Goal: Task Accomplishment & Management: Manage account settings

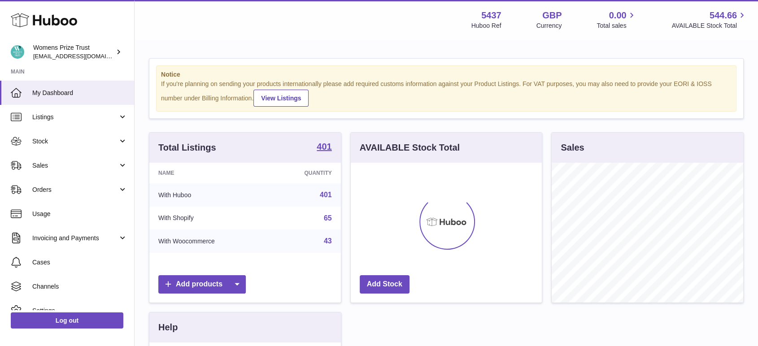
scroll to position [140, 191]
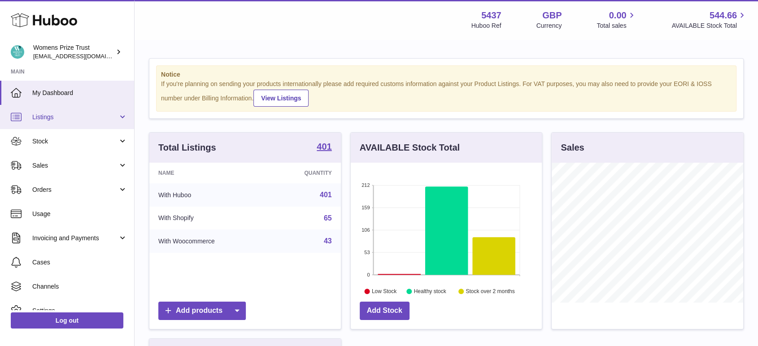
click at [51, 125] on link "Listings" at bounding box center [67, 117] width 134 height 24
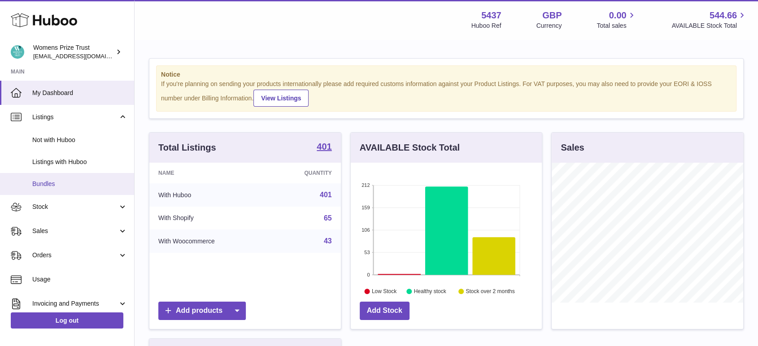
click at [61, 189] on link "Bundles" at bounding box center [67, 184] width 134 height 22
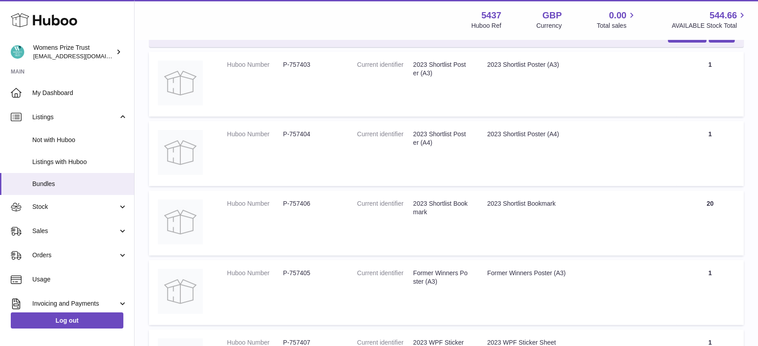
scroll to position [6993, 0]
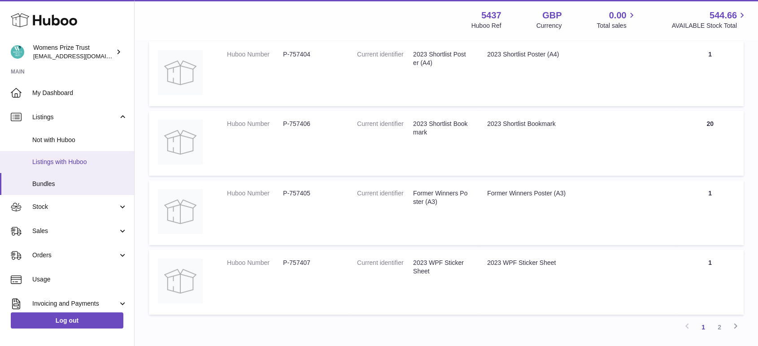
click at [81, 167] on link "Listings with Huboo" at bounding box center [67, 162] width 134 height 22
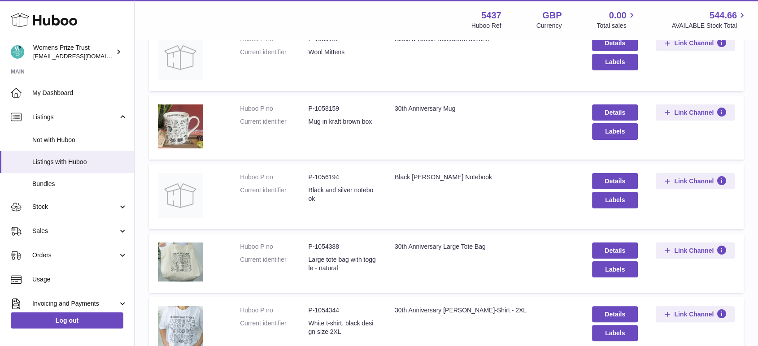
scroll to position [149, 0]
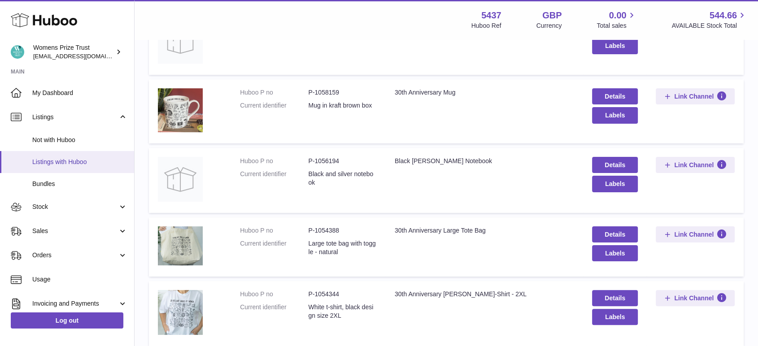
click at [60, 167] on link "Listings with Huboo" at bounding box center [67, 162] width 134 height 22
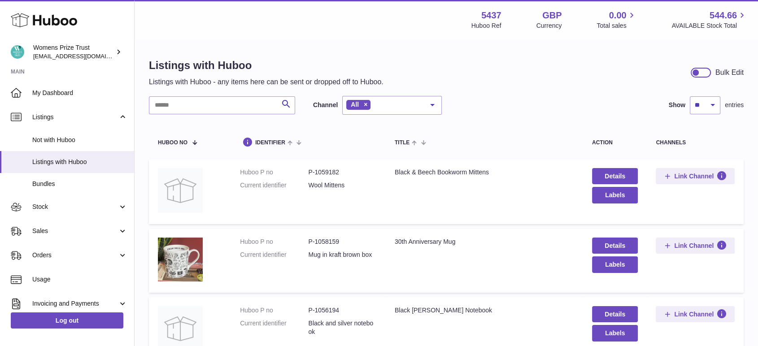
scroll to position [100, 0]
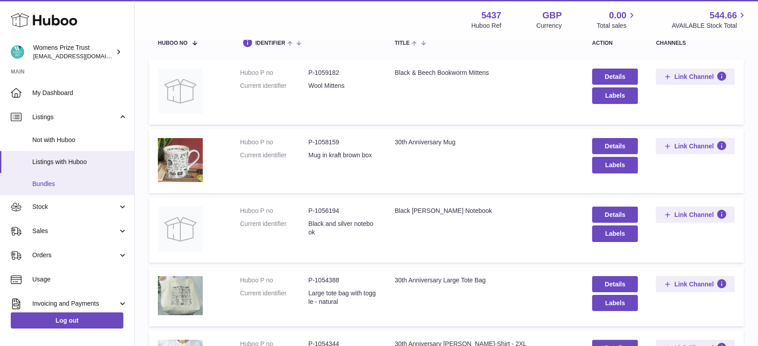
click at [52, 180] on span "Bundles" at bounding box center [79, 184] width 95 height 9
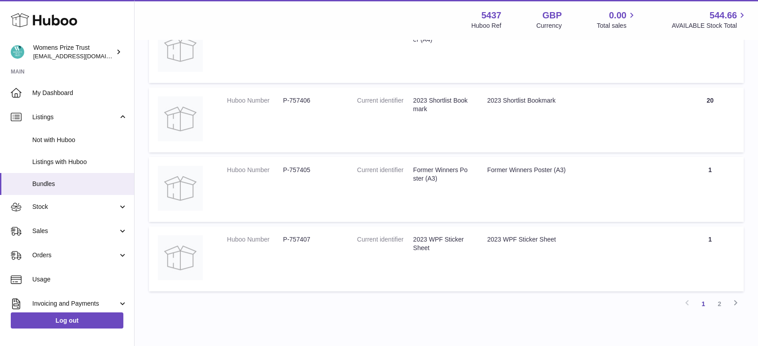
scroll to position [7043, 0]
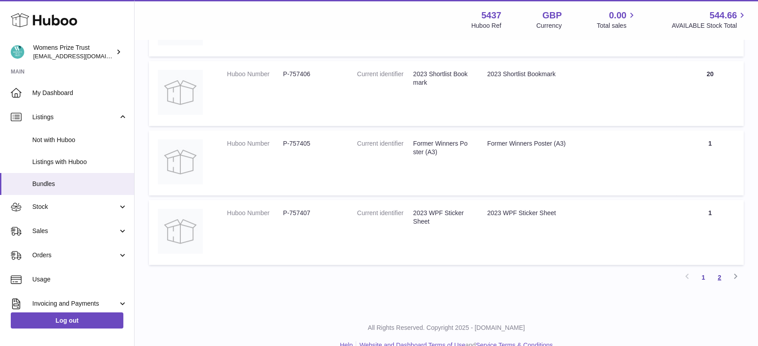
click at [720, 270] on link "2" at bounding box center [720, 278] width 16 height 16
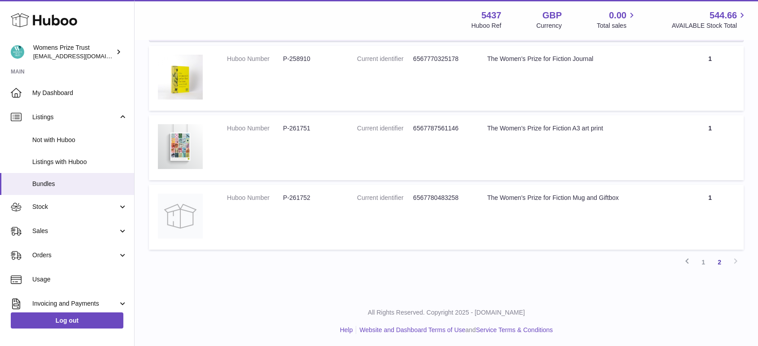
scroll to position [91, 0]
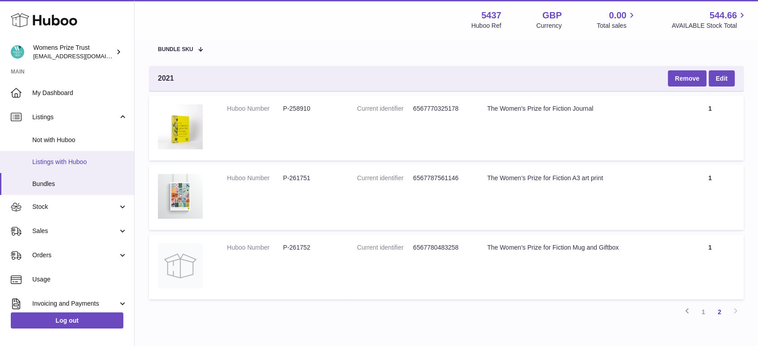
click at [79, 161] on span "Listings with Huboo" at bounding box center [79, 162] width 95 height 9
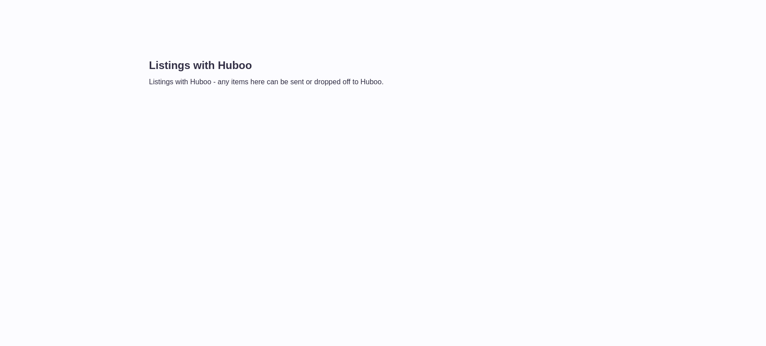
click at [433, 71] on div "Listings with Huboo Listings with Huboo - any items here can be sent or dropped…" at bounding box center [450, 72] width 603 height 29
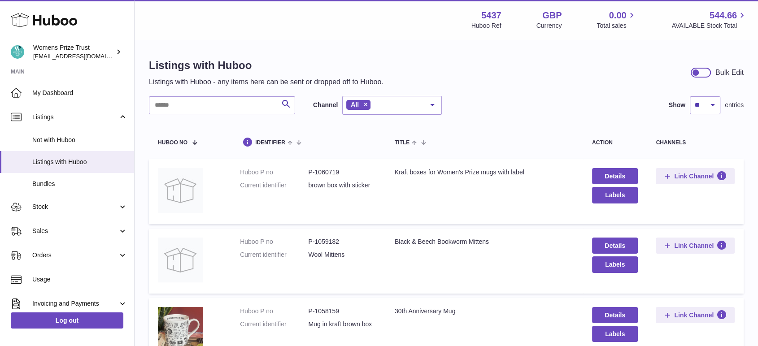
click at [325, 171] on dd "P-1060719" at bounding box center [342, 172] width 68 height 9
copy dd "1060719"
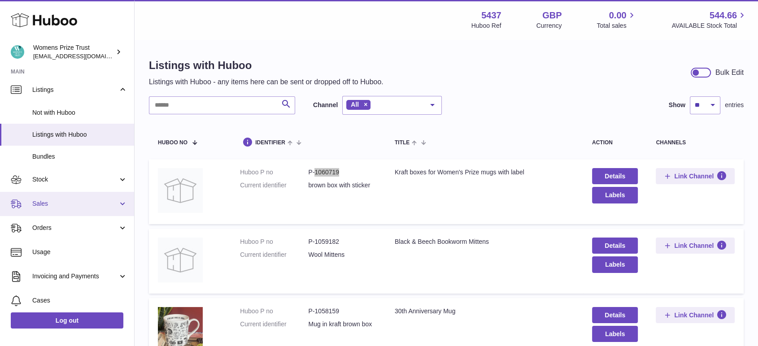
scroll to position [50, 0]
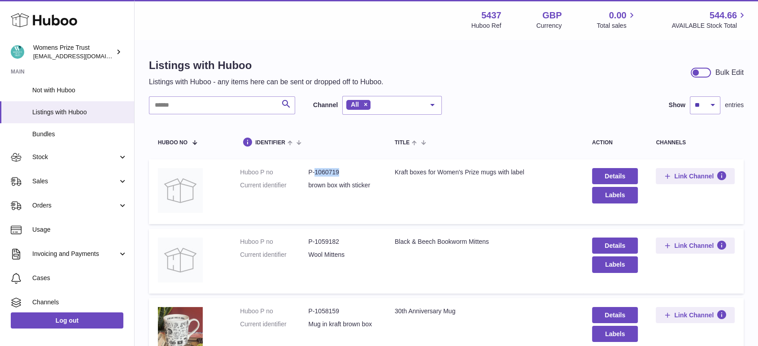
click at [330, 172] on dd "P-1060719" at bounding box center [342, 172] width 68 height 9
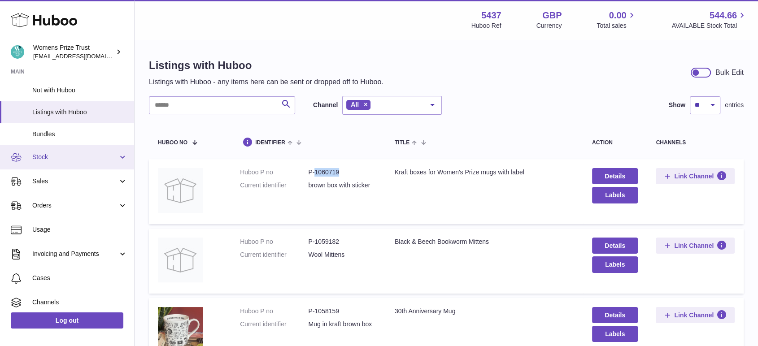
click at [46, 154] on span "Stock" at bounding box center [75, 157] width 86 height 9
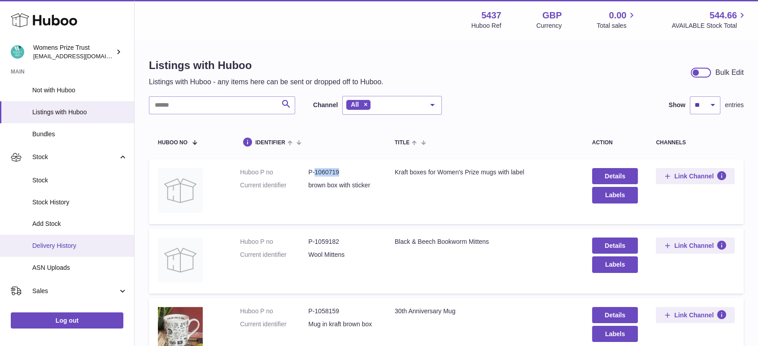
click at [74, 248] on span "Delivery History" at bounding box center [79, 246] width 95 height 9
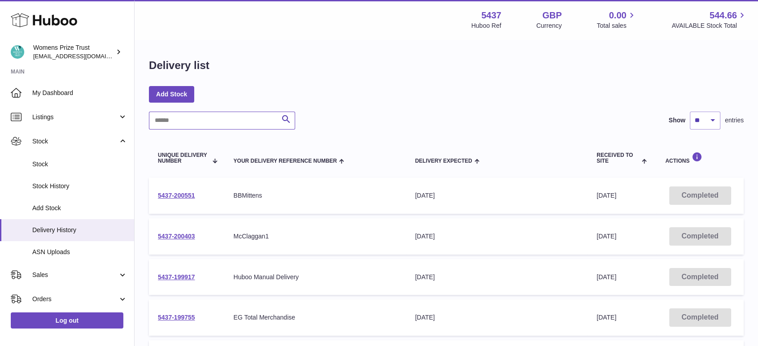
click at [202, 128] on input "text" at bounding box center [222, 121] width 146 height 18
paste input "*******"
type input "*******"
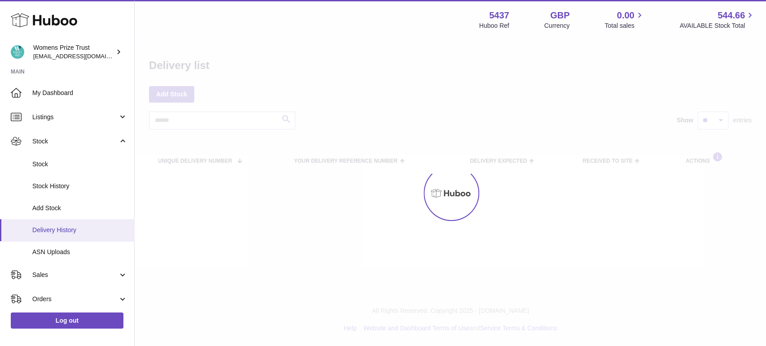
click at [53, 232] on span "Delivery History" at bounding box center [79, 230] width 95 height 9
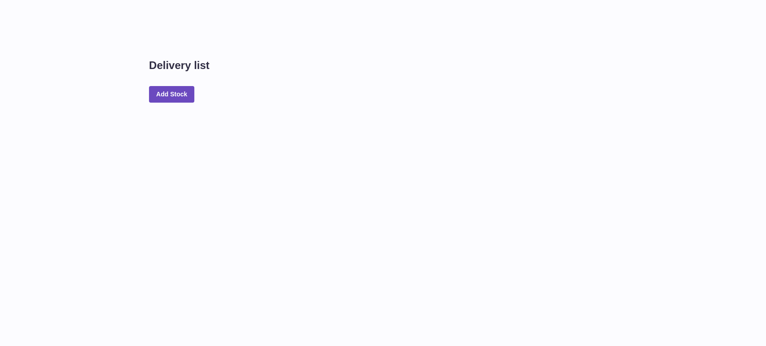
click at [293, 50] on div "Delivery list Add Stock" at bounding box center [450, 84] width 631 height 89
click at [178, 96] on link "Add Stock" at bounding box center [171, 94] width 45 height 16
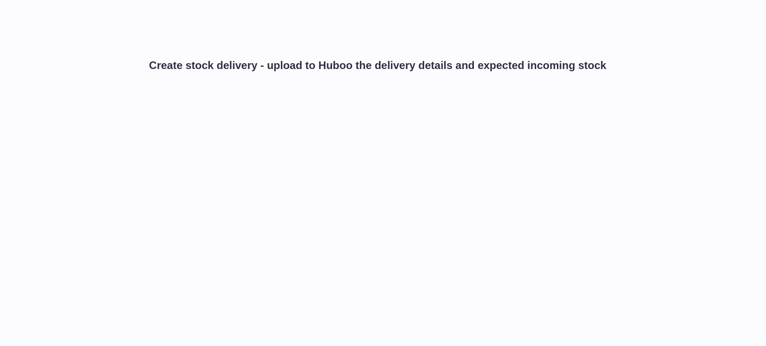
click at [245, 70] on h1 "Create stock delivery - upload to Huboo the delivery details and expected incom…" at bounding box center [377, 65] width 457 height 14
click at [203, 68] on h1 "Create stock delivery - upload to Huboo the delivery details and expected incom…" at bounding box center [377, 65] width 457 height 14
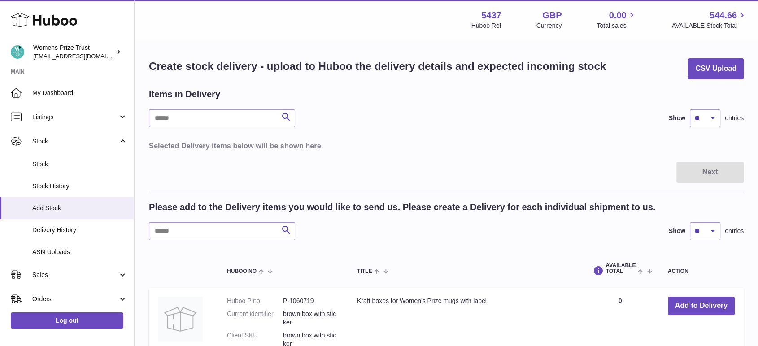
scroll to position [50, 0]
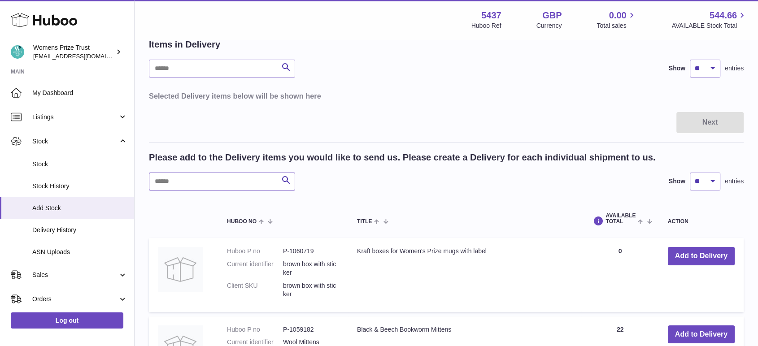
click at [199, 184] on input "text" at bounding box center [222, 182] width 146 height 18
paste input "*******"
type input "*******"
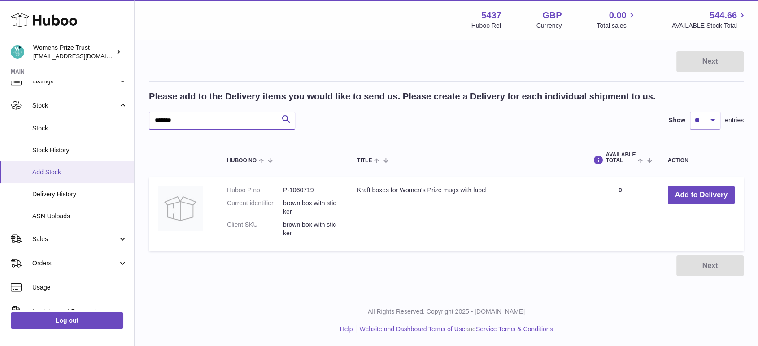
scroll to position [50, 0]
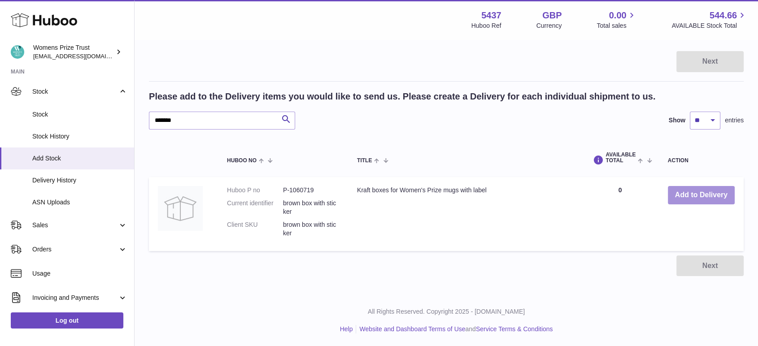
click at [678, 194] on button "Add to Delivery" at bounding box center [701, 195] width 67 height 18
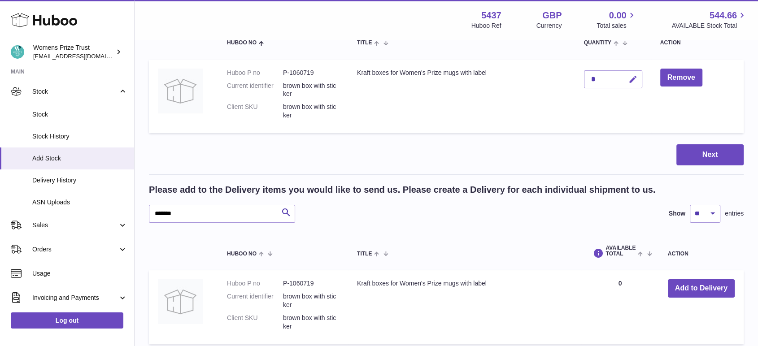
click at [635, 78] on icon "button" at bounding box center [633, 79] width 9 height 9
type input "***"
click at [691, 157] on button "Next" at bounding box center [710, 155] width 67 height 21
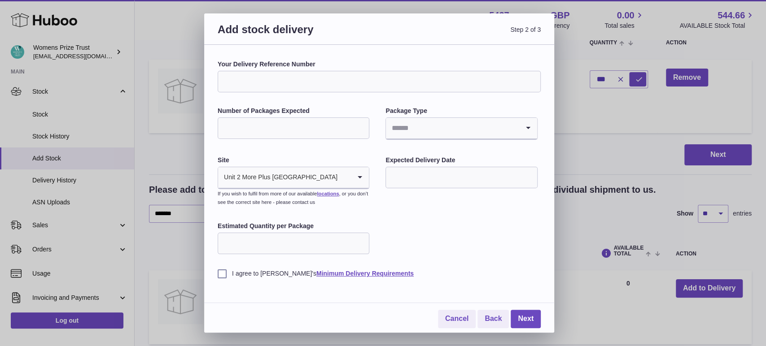
click at [290, 82] on input "Your Delivery Reference Number" at bounding box center [379, 82] width 323 height 22
type input "*"
type input "**********"
click at [288, 129] on input "Number of Packages Expected" at bounding box center [294, 129] width 152 height 22
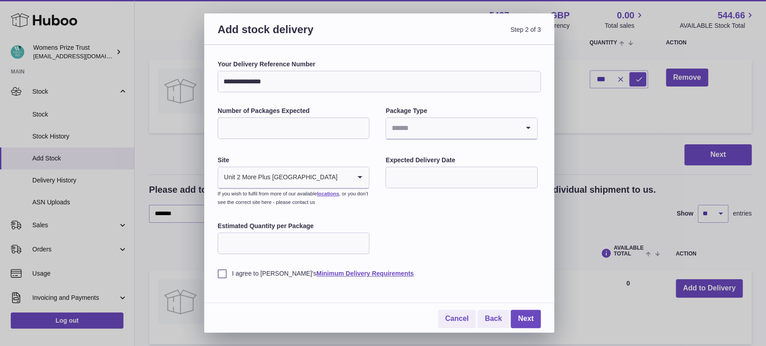
click at [415, 132] on input "Search for option" at bounding box center [452, 128] width 133 height 21
click at [415, 147] on li "Unknown" at bounding box center [461, 153] width 150 height 18
click at [310, 131] on input "Number of Packages Expected" at bounding box center [294, 129] width 152 height 22
type input "*"
click at [238, 242] on input "Estimated Quantity per Package" at bounding box center [294, 244] width 152 height 22
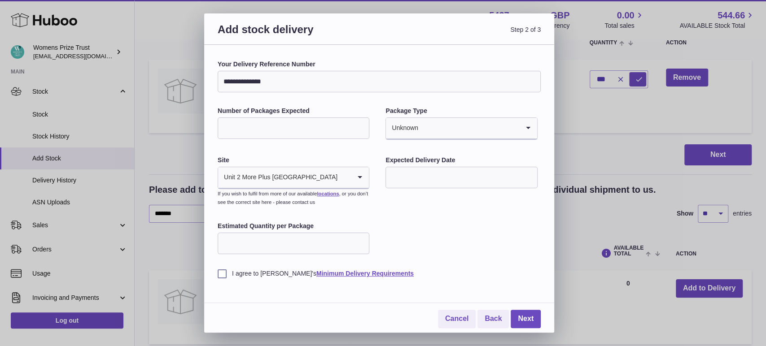
type input "*"
click at [426, 175] on input "text" at bounding box center [462, 178] width 152 height 22
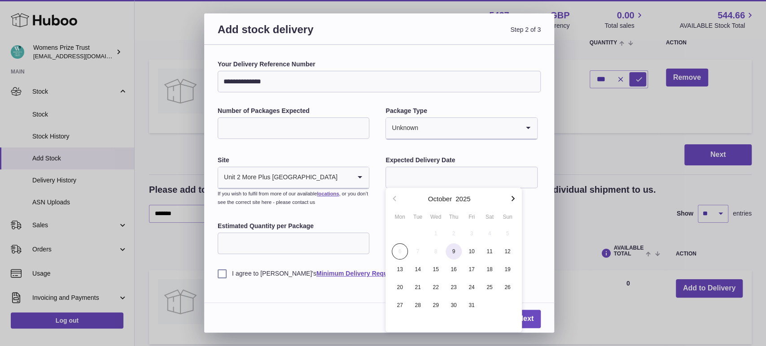
click at [457, 252] on span "9" at bounding box center [454, 252] width 16 height 16
type input "**********"
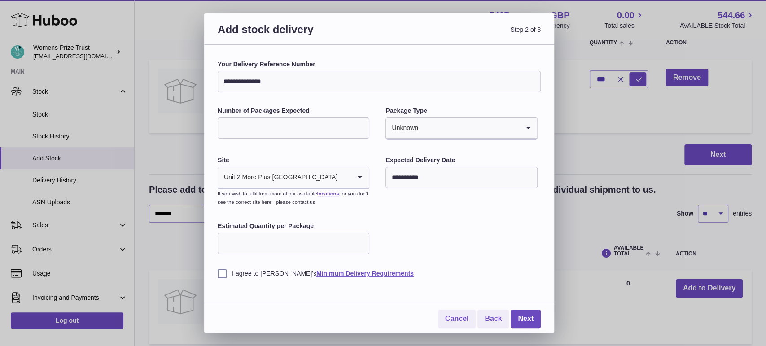
drag, startPoint x: 223, startPoint y: 276, endPoint x: 419, endPoint y: 325, distance: 201.7
click at [223, 276] on label "I agree to Huboo's Minimum Delivery Requirements" at bounding box center [379, 274] width 323 height 9
drag, startPoint x: 524, startPoint y: 324, endPoint x: 531, endPoint y: 322, distance: 6.9
click at [525, 323] on link "Next" at bounding box center [526, 319] width 30 height 18
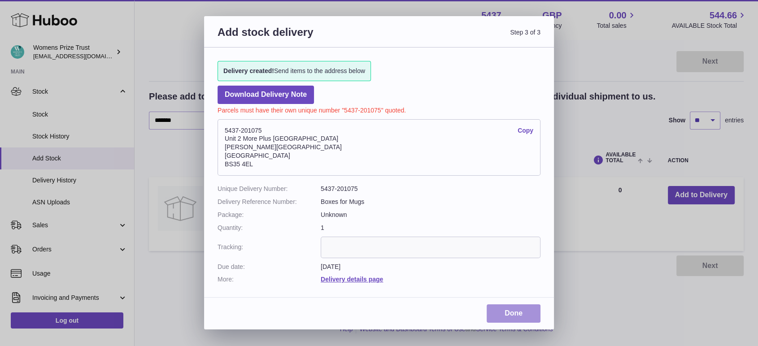
click at [522, 311] on link "Done" at bounding box center [514, 314] width 54 height 18
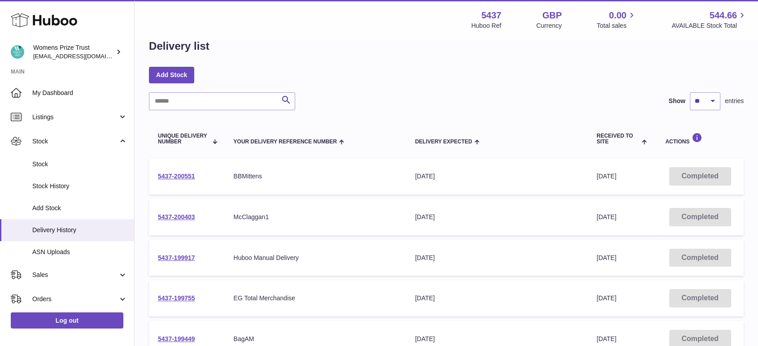
scroll to position [50, 0]
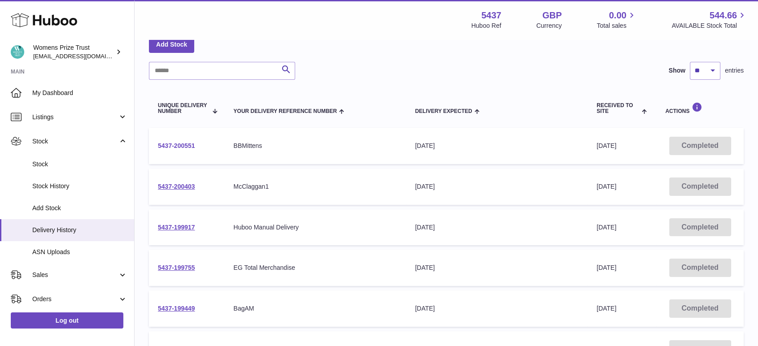
click at [177, 145] on link "5437-200551" at bounding box center [176, 145] width 37 height 7
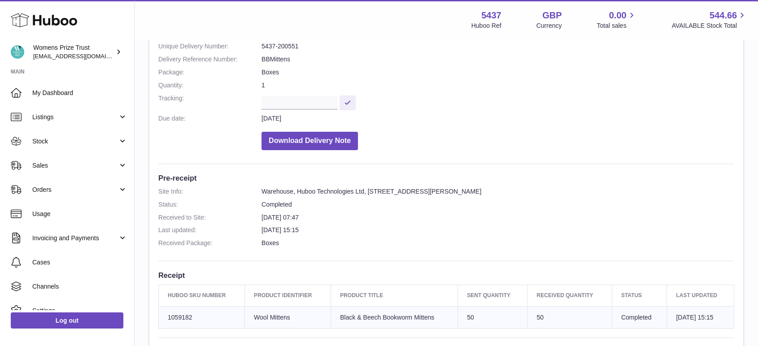
scroll to position [199, 0]
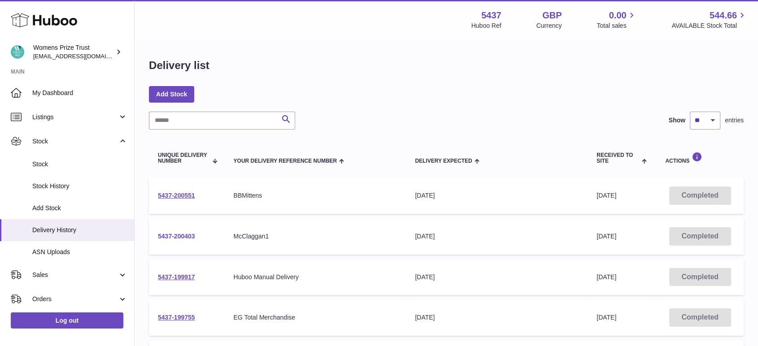
drag, startPoint x: 172, startPoint y: 244, endPoint x: 171, endPoint y: 237, distance: 7.2
click at [171, 240] on td "5437-200403" at bounding box center [186, 237] width 75 height 36
click at [172, 236] on link "5437-200403" at bounding box center [176, 236] width 37 height 7
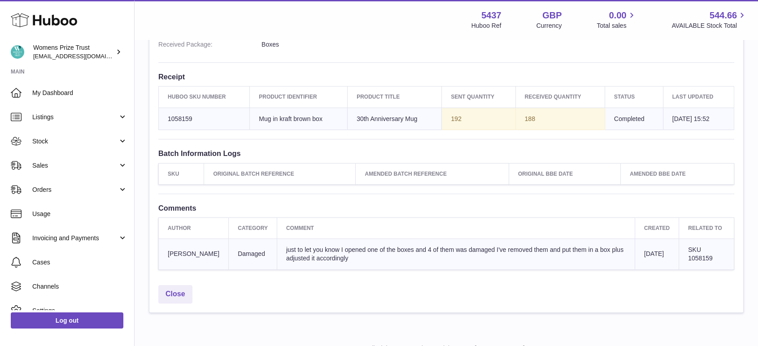
scroll to position [293, 0]
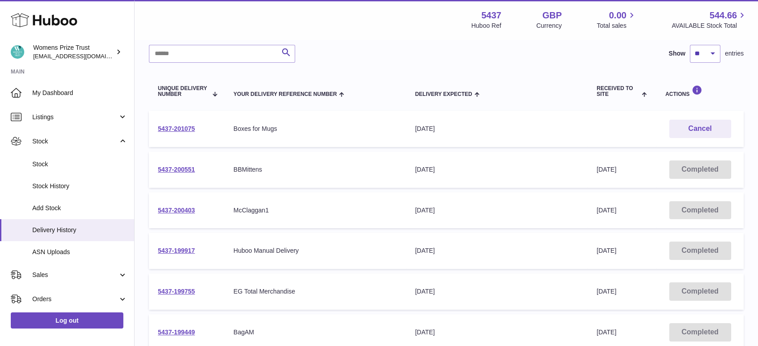
scroll to position [50, 0]
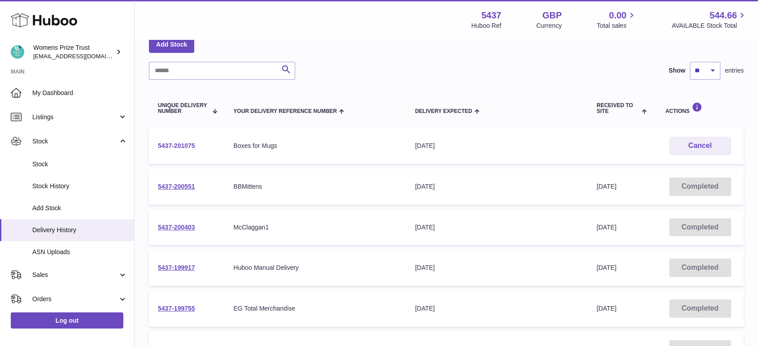
drag, startPoint x: 206, startPoint y: 145, endPoint x: 158, endPoint y: 145, distance: 48.0
click at [158, 145] on td "5437-201075" at bounding box center [186, 146] width 75 height 36
copy link "5437-201075"
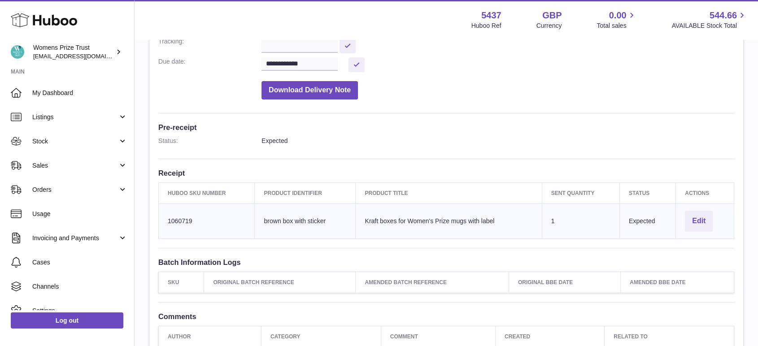
scroll to position [279, 0]
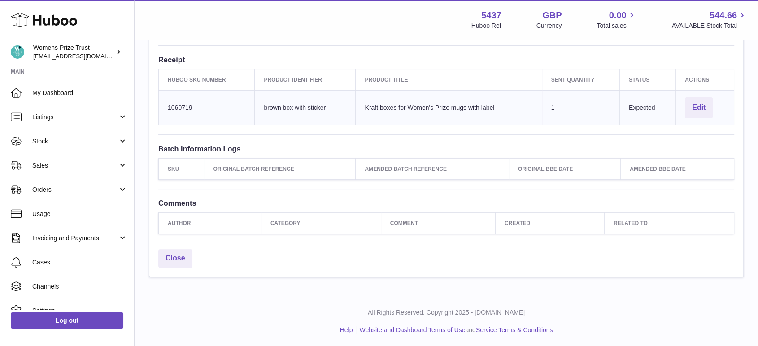
click at [177, 108] on td "Huboo SKU Number 1060719" at bounding box center [207, 107] width 96 height 35
copy td "1060719"
click at [700, 104] on button "Edit" at bounding box center [699, 107] width 28 height 21
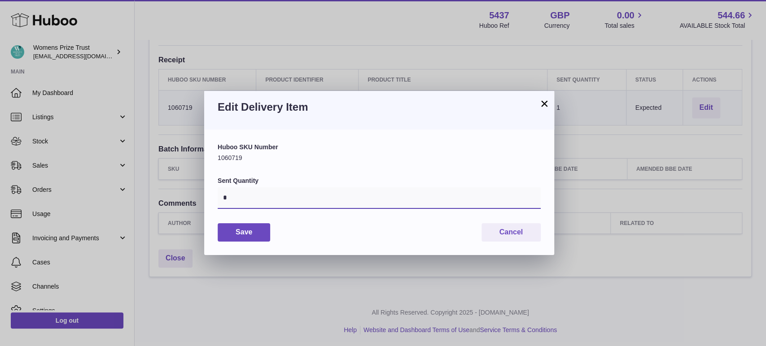
click at [254, 196] on input "*" at bounding box center [379, 199] width 323 height 22
type input "***"
click at [245, 226] on button "Save" at bounding box center [244, 232] width 53 height 18
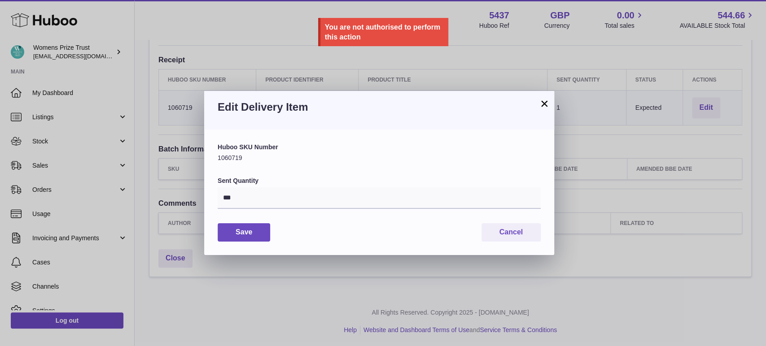
click at [541, 105] on button "×" at bounding box center [544, 103] width 11 height 11
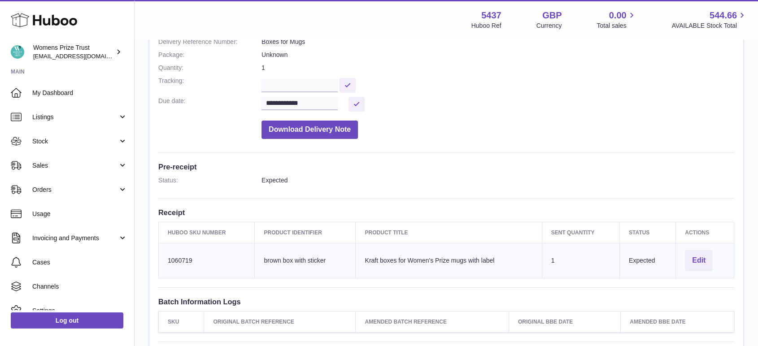
scroll to position [0, 0]
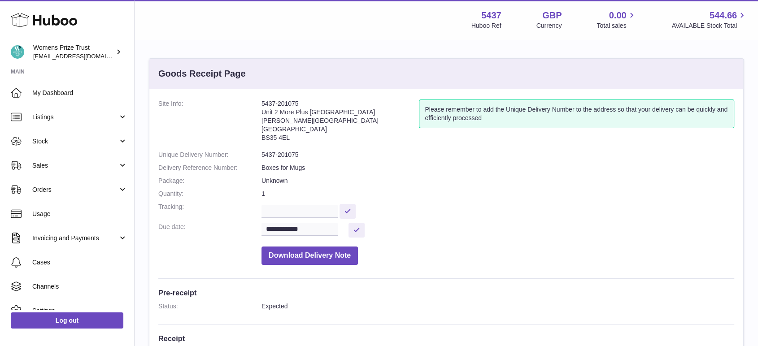
drag, startPoint x: 314, startPoint y: 105, endPoint x: 262, endPoint y: 100, distance: 52.4
click at [262, 100] on address "5437-201075 Unit 2 More Plus Central Park Hudson Ave Severn Beach BS35 4EL" at bounding box center [341, 123] width 158 height 47
copy address "5437-201075"
click at [61, 122] on link "Listings" at bounding box center [67, 117] width 134 height 24
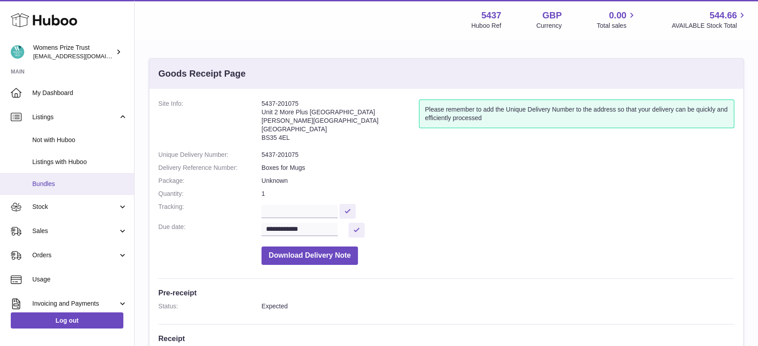
click at [73, 188] on link "Bundles" at bounding box center [67, 184] width 134 height 22
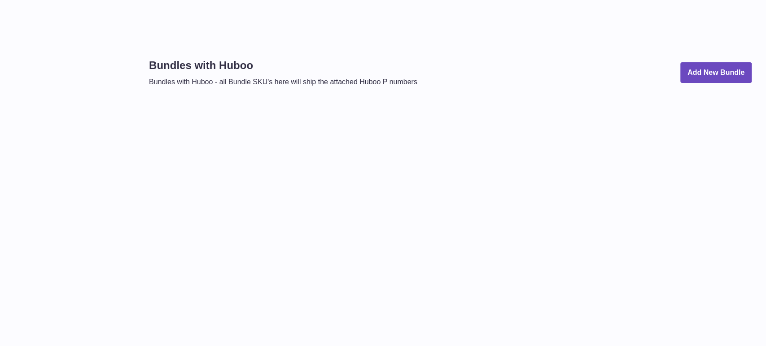
click at [295, 92] on div "Bundles with Huboo Bundles with Huboo - all Bundle SKU's here will ship the att…" at bounding box center [450, 77] width 631 height 74
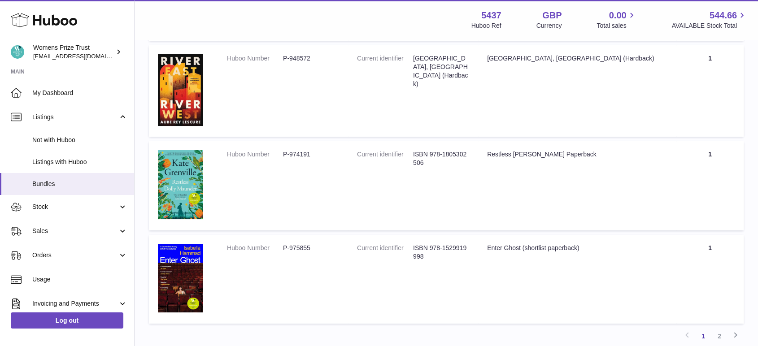
scroll to position [6835, 0]
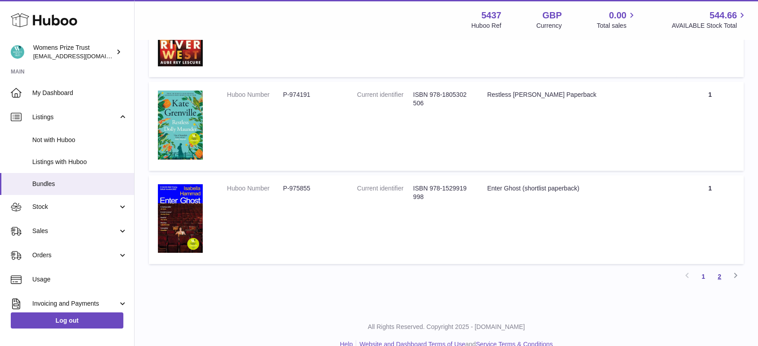
click at [719, 269] on link "2" at bounding box center [720, 277] width 16 height 16
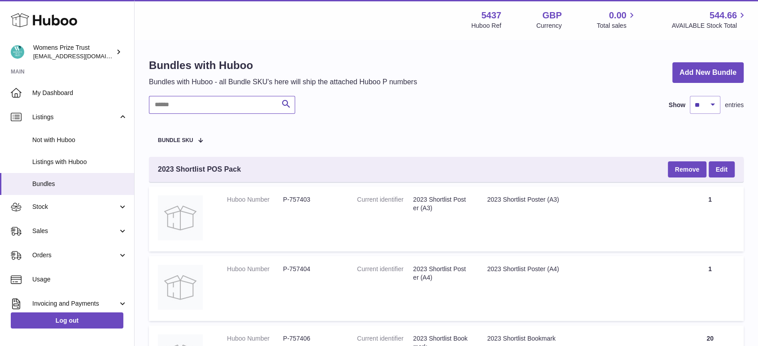
click at [210, 100] on input "text" at bounding box center [222, 105] width 146 height 18
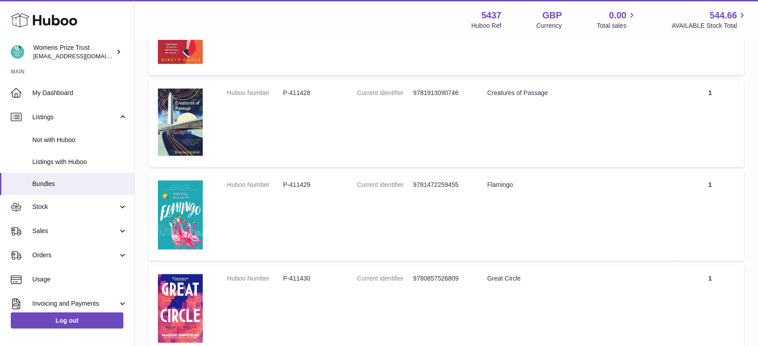
scroll to position [6835, 0]
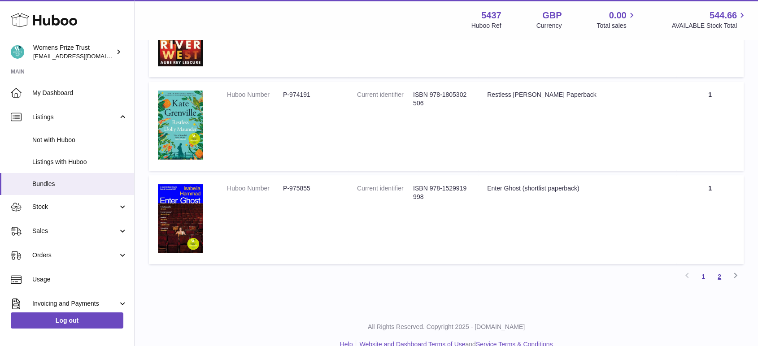
click at [721, 269] on link "2" at bounding box center [720, 277] width 16 height 16
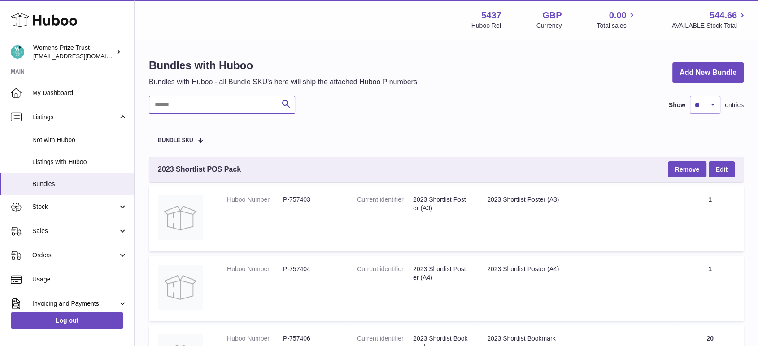
click at [181, 107] on input "text" at bounding box center [222, 105] width 146 height 18
paste input "*******"
type input "*******"
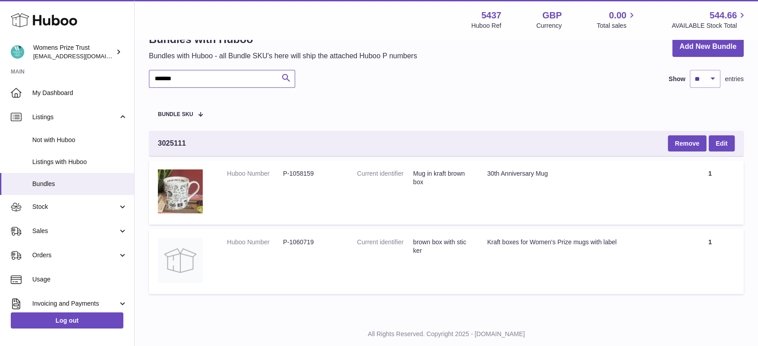
scroll to position [48, 0]
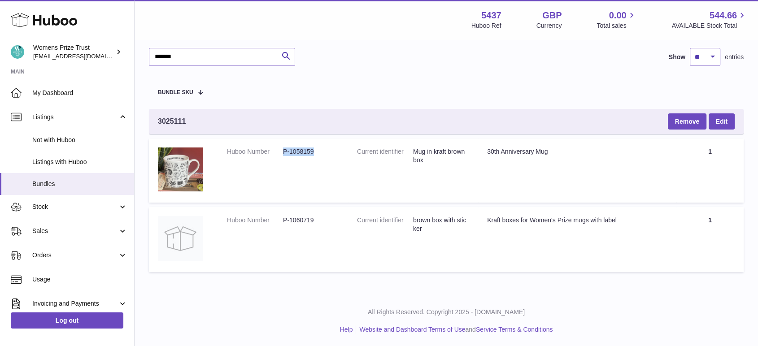
drag, startPoint x: 294, startPoint y: 151, endPoint x: 284, endPoint y: 152, distance: 10.3
click at [284, 152] on dd "P-1058159" at bounding box center [311, 152] width 56 height 9
copy dd "P-1058159"
drag, startPoint x: 320, startPoint y: 217, endPoint x: 284, endPoint y: 223, distance: 35.9
click at [284, 223] on dd "P-1060719" at bounding box center [311, 220] width 56 height 9
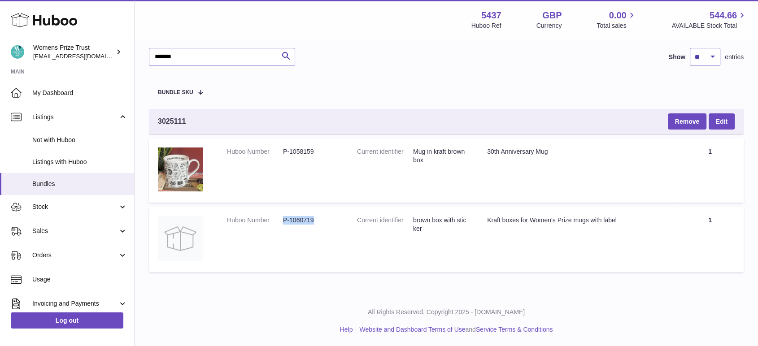
copy dd "P-1060719"
